Goal: Find specific page/section: Find specific page/section

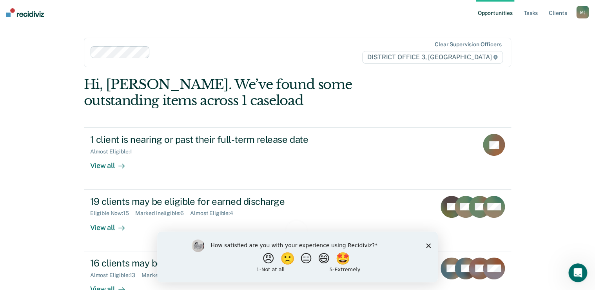
click at [428, 245] on polygon "Close survey" at bounding box center [428, 245] width 5 height 5
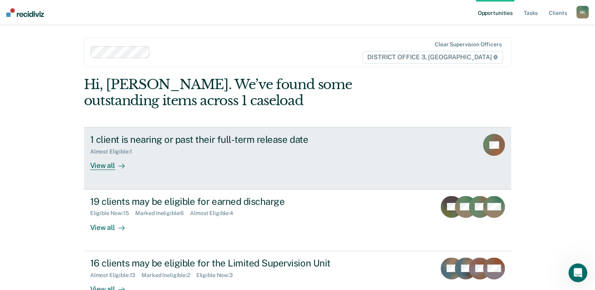
click at [106, 167] on div "View all" at bounding box center [112, 162] width 44 height 15
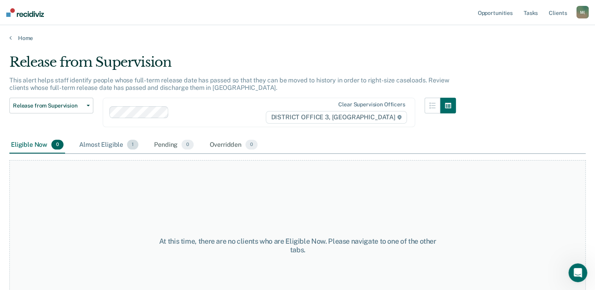
click at [105, 149] on div "Almost Eligible 1" at bounding box center [109, 144] width 62 height 17
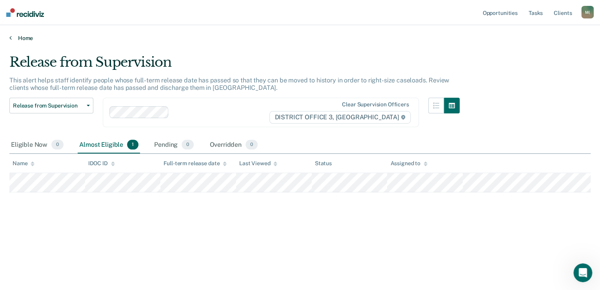
click at [10, 38] on icon at bounding box center [10, 37] width 2 height 6
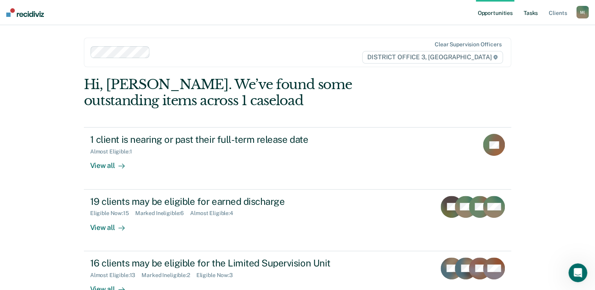
click at [526, 15] on link "Tasks" at bounding box center [530, 12] width 17 height 25
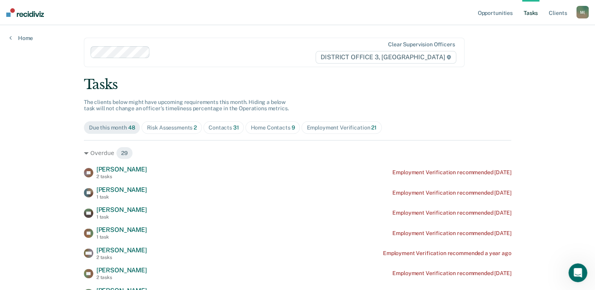
click at [273, 129] on div "Home Contacts 9" at bounding box center [272, 127] width 44 height 7
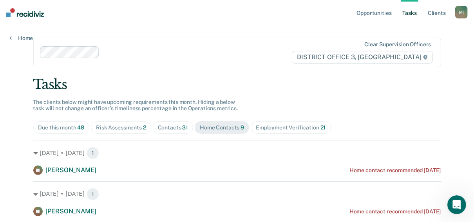
click at [168, 125] on div "Contacts 31" at bounding box center [173, 127] width 31 height 7
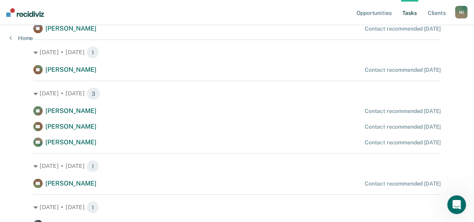
scroll to position [596, 0]
